Goal: Transaction & Acquisition: Purchase product/service

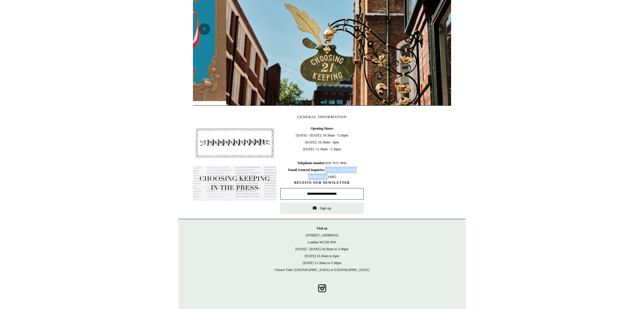
scroll to position [0, 258]
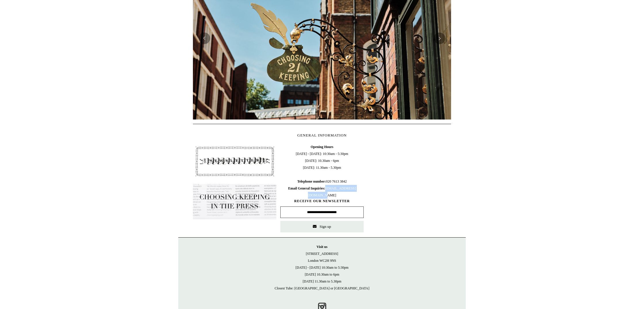
drag, startPoint x: 349, startPoint y: 177, endPoint x: 301, endPoint y: 193, distance: 50.0
click at [301, 193] on span "Opening Hours Monday - Friday: 10:30am - 5:30pm Saturday: 10.30am - 6pm Sunday:…" at bounding box center [321, 170] width 83 height 55
copy span "info@choosingkeeping.com"
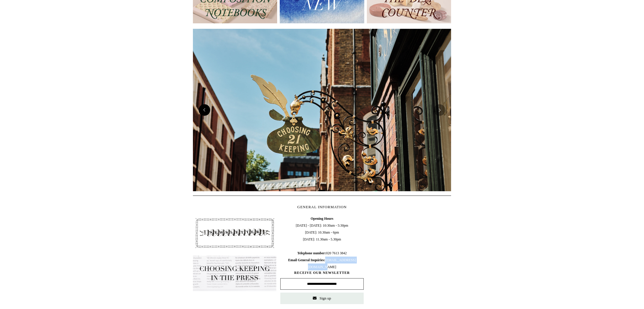
click at [205, 115] on button "Previous" at bounding box center [205, 110] width 12 height 12
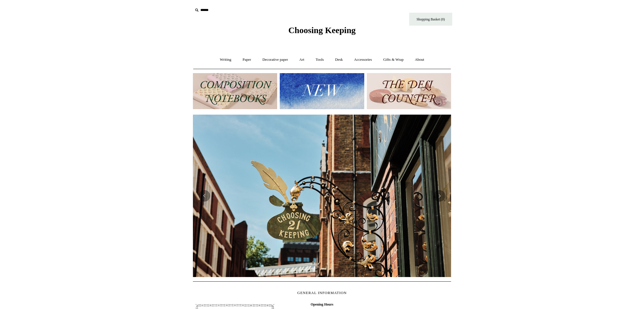
click at [347, 90] on img at bounding box center [322, 91] width 84 height 36
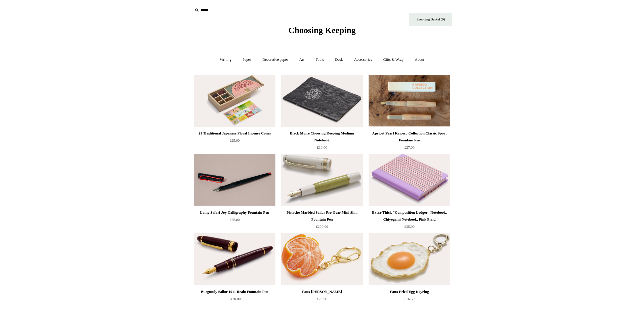
click at [400, 97] on img at bounding box center [410, 101] width 82 height 52
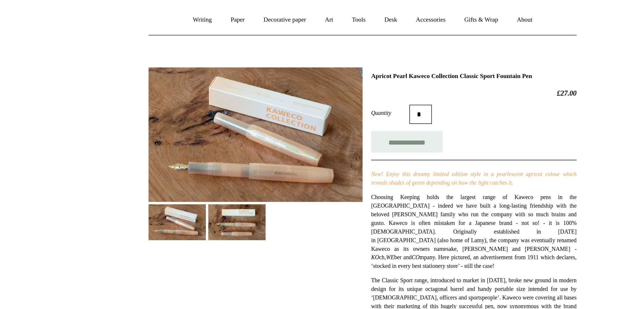
click at [229, 171] on img at bounding box center [246, 182] width 35 height 22
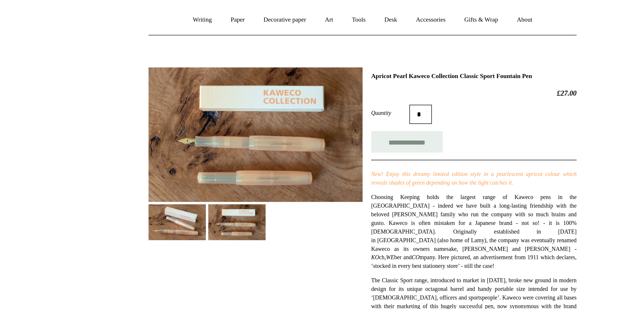
click at [193, 171] on img at bounding box center [210, 182] width 35 height 22
